Goal: Information Seeking & Learning: Learn about a topic

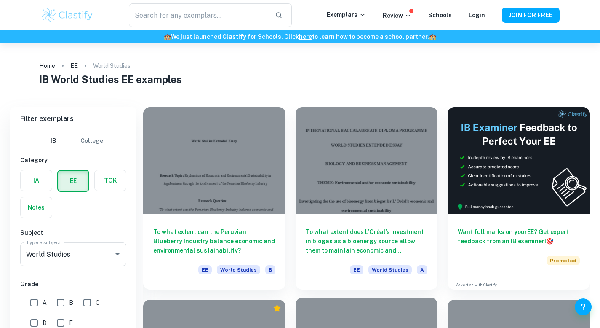
scroll to position [250, 0]
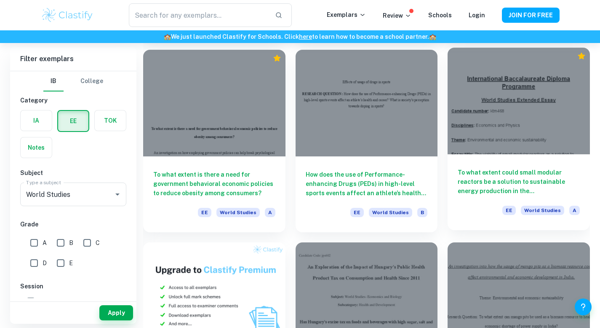
click at [493, 137] on div at bounding box center [519, 101] width 142 height 107
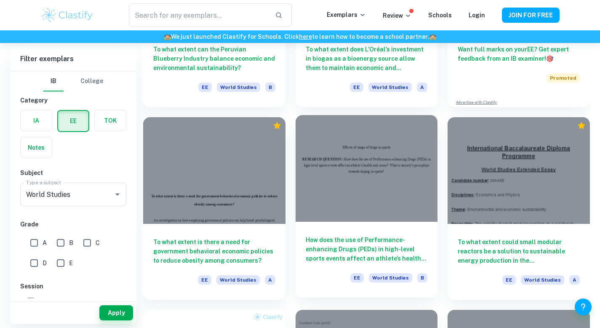
scroll to position [184, 0]
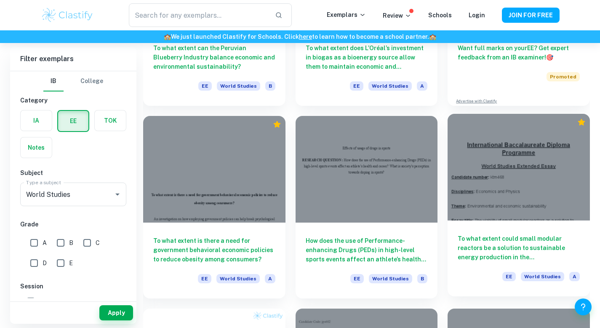
click at [515, 198] on div at bounding box center [519, 167] width 142 height 107
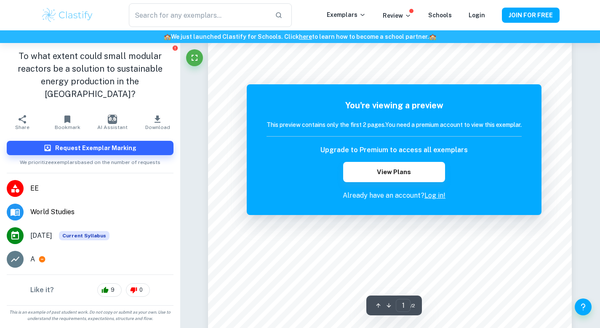
scroll to position [157, 0]
